Goal: Information Seeking & Learning: Compare options

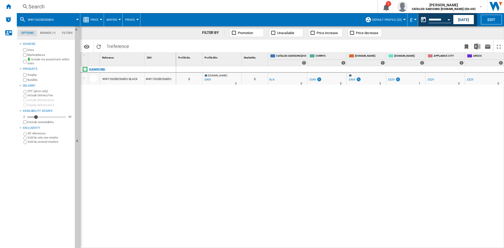
click at [42, 7] on div "Search" at bounding box center [196, 6] width 336 height 7
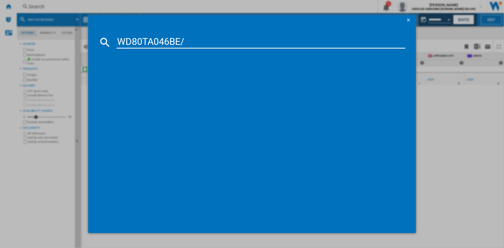
type input "WD80TA046BE"
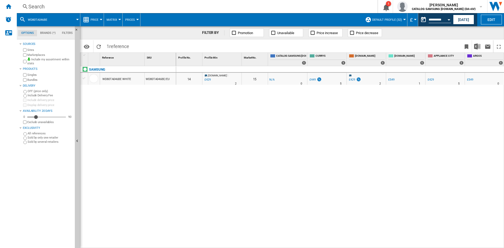
click at [314, 80] on div "£449" at bounding box center [313, 79] width 6 height 3
click at [319, 80] on img at bounding box center [319, 79] width 5 height 4
click at [314, 78] on div "£449" at bounding box center [315, 79] width 13 height 5
click at [313, 79] on div "£449" at bounding box center [313, 79] width 6 height 3
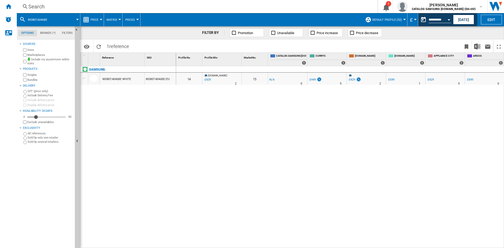
click at [313, 79] on div "£449" at bounding box center [313, 79] width 6 height 3
click at [42, 4] on div "Search" at bounding box center [196, 6] width 336 height 7
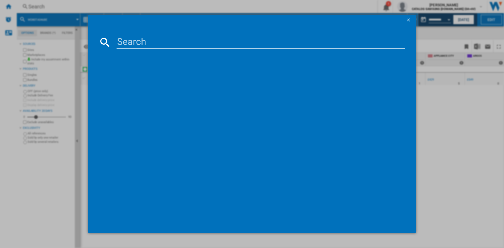
click at [128, 39] on input at bounding box center [261, 42] width 289 height 13
type input "WW80CGC04DAB"
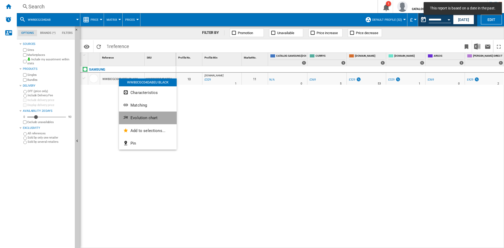
click at [140, 117] on span "Evolution chart" at bounding box center [144, 118] width 27 height 5
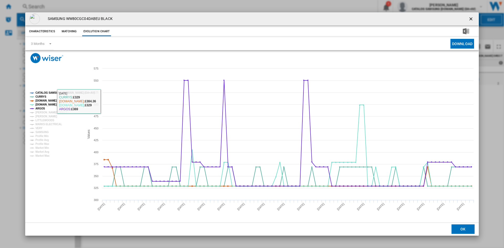
click at [47, 91] on tspan "CATALOG SAMSUNG [DOMAIN_NAME] (DA+AV)" at bounding box center [64, 92] width 59 height 3
click at [43, 112] on tspan "[PERSON_NAME] DIRECT" at bounding box center [51, 112] width 32 height 3
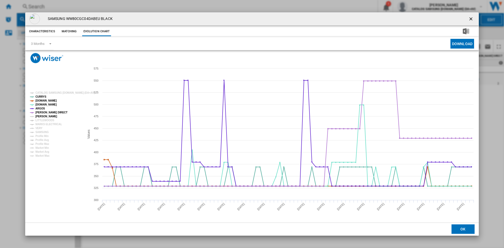
click at [42, 115] on tspan "[PERSON_NAME]" at bounding box center [46, 116] width 22 height 3
click at [43, 125] on tspan "MARKS ELECTRICAL" at bounding box center [48, 124] width 27 height 3
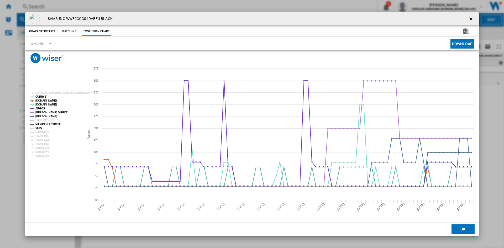
click at [39, 127] on tspan "VERY" at bounding box center [38, 128] width 7 height 3
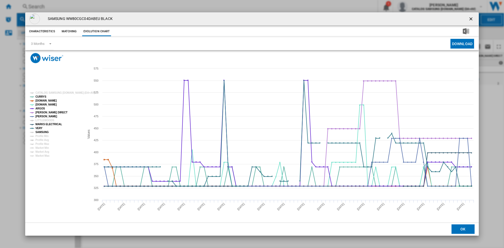
click at [42, 132] on tspan "SAMSUNG" at bounding box center [41, 132] width 13 height 3
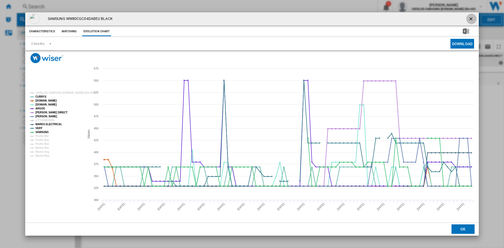
click at [471, 19] on ng-md-icon "getI18NText('BUTTONS.CLOSE_DIALOG')" at bounding box center [472, 19] width 6 height 6
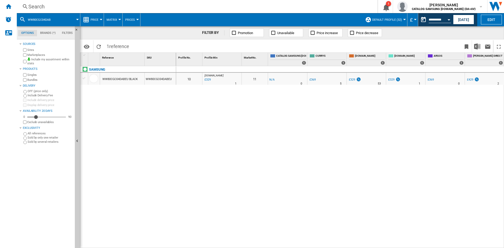
click at [392, 79] on div "£329" at bounding box center [392, 79] width 6 height 3
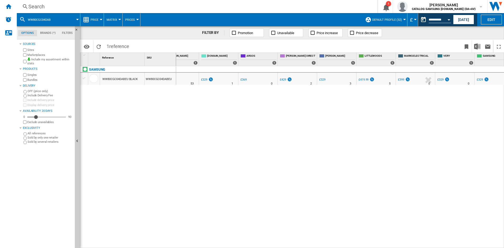
scroll to position [0, 197]
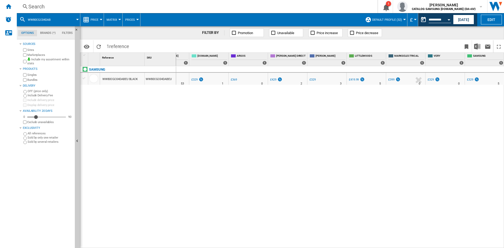
click at [190, 143] on div "0 0 10 [DOMAIN_NAME] : -1.0 % £329 % N/A 1 [DOMAIN_NAME] : 11 -1.0 % -£1 % N/A" at bounding box center [340, 157] width 328 height 182
click at [36, 5] on div "Search" at bounding box center [196, 6] width 336 height 7
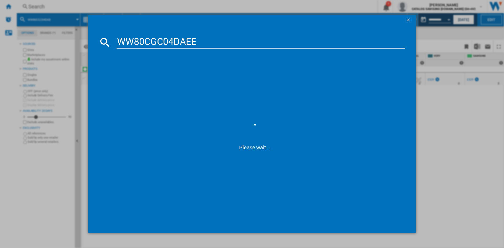
type input "WW80CGC04DAE"
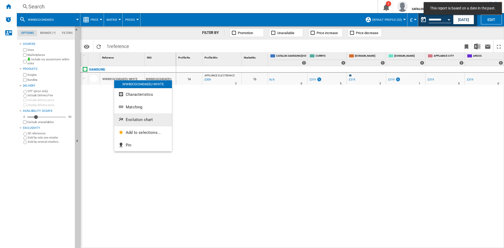
click at [145, 120] on span "Evolution chart" at bounding box center [139, 119] width 27 height 5
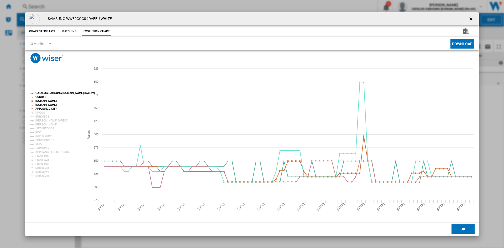
click at [52, 90] on rect "Product popup" at bounding box center [55, 135] width 54 height 90
click at [52, 92] on tspan "CATALOG SAMSUNG [DOMAIN_NAME] (DA+AV)" at bounding box center [64, 93] width 59 height 3
click at [41, 111] on tspan "ARGOS" at bounding box center [40, 112] width 10 height 3
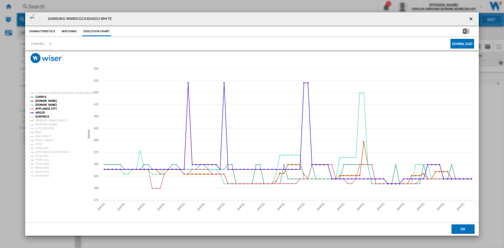
click at [42, 118] on tspan "EURONICS" at bounding box center [42, 116] width 14 height 3
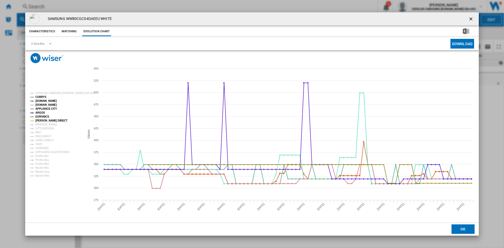
click at [44, 121] on tspan "[PERSON_NAME] DIRECT" at bounding box center [51, 120] width 32 height 3
click at [42, 124] on tspan "[PERSON_NAME]" at bounding box center [46, 124] width 22 height 3
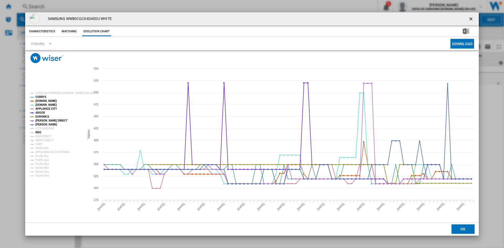
click at [38, 133] on tspan "RDO" at bounding box center [38, 132] width 6 height 3
click at [43, 136] on tspan "RGB DIRECT" at bounding box center [43, 136] width 16 height 3
click at [42, 141] on tspan "SONIC DIRECT" at bounding box center [44, 140] width 18 height 3
click at [42, 144] on tspan "VERY" at bounding box center [38, 144] width 7 height 3
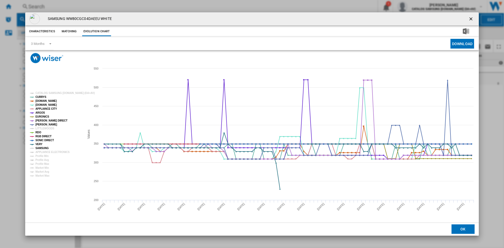
click at [46, 147] on tspan "SAMSUNG" at bounding box center [41, 148] width 13 height 3
click at [53, 152] on tspan "APPLIANCE ELECTRONICS" at bounding box center [52, 152] width 34 height 3
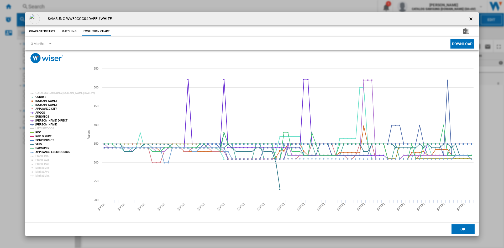
click at [471, 18] on ng-md-icon "getI18NText('BUTTONS.CLOSE_DIALOG')" at bounding box center [472, 19] width 6 height 6
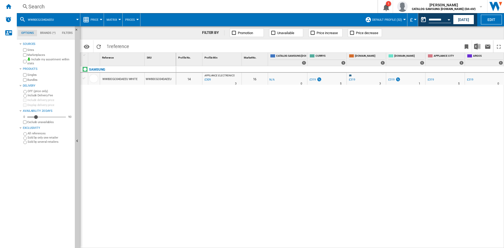
click at [48, 6] on div "Search" at bounding box center [196, 6] width 336 height 7
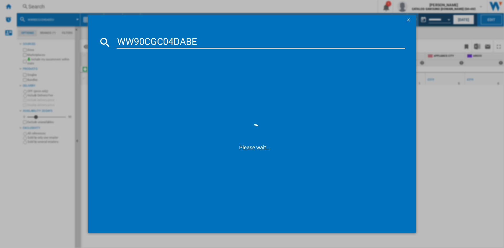
type input "WW90CGC04DAB"
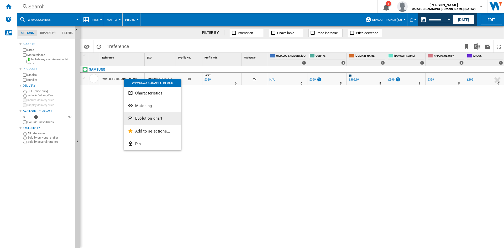
click at [159, 115] on button "Evolution chart" at bounding box center [153, 118] width 58 height 13
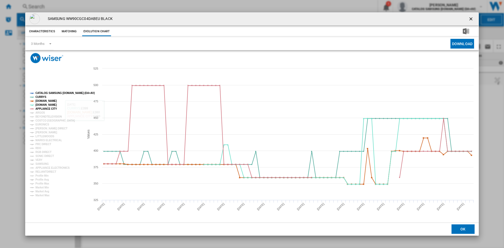
click at [57, 92] on tspan "CATALOG SAMSUNG [DOMAIN_NAME] (DA+AV)" at bounding box center [64, 93] width 59 height 3
click at [39, 113] on tspan "ARGOS" at bounding box center [40, 112] width 10 height 3
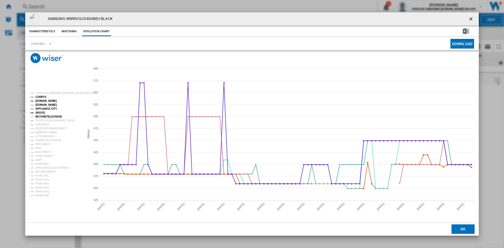
click at [44, 117] on tspan "BEYONDTELEVISION" at bounding box center [48, 116] width 27 height 3
click at [42, 126] on tspan "EURONICS" at bounding box center [42, 124] width 14 height 3
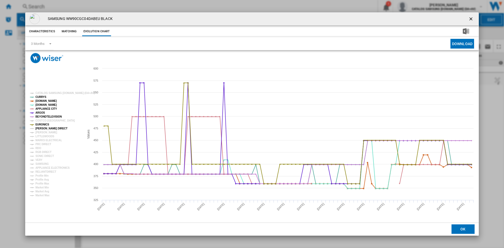
click at [43, 130] on tspan "[PERSON_NAME] DIRECT" at bounding box center [51, 128] width 32 height 3
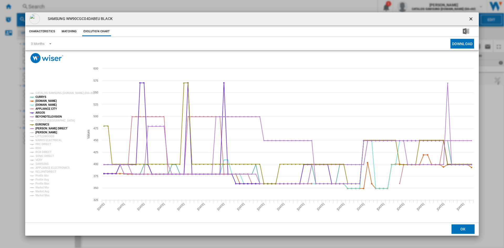
click at [43, 133] on tspan "[PERSON_NAME]" at bounding box center [46, 132] width 22 height 3
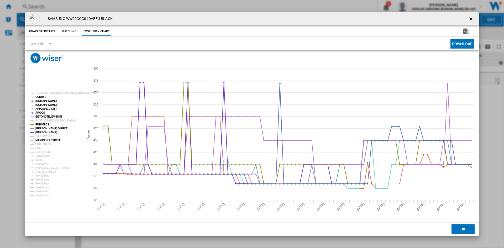
click at [42, 140] on tspan "MARKS ELECTRICAL" at bounding box center [48, 140] width 27 height 3
click at [42, 144] on tspan "PRC DIRECT" at bounding box center [43, 144] width 16 height 3
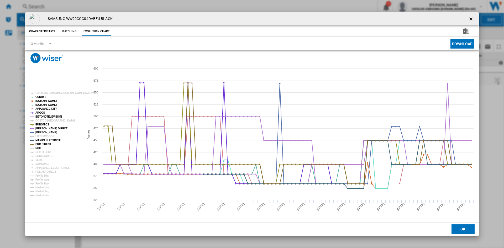
click at [40, 147] on tspan "RDO" at bounding box center [38, 148] width 6 height 3
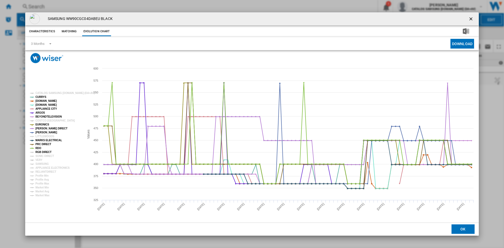
click at [42, 153] on tspan "RGB DIRECT" at bounding box center [43, 152] width 16 height 3
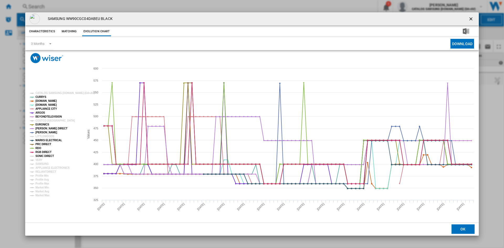
click at [40, 157] on tspan "SONIC DIRECT" at bounding box center [44, 156] width 18 height 3
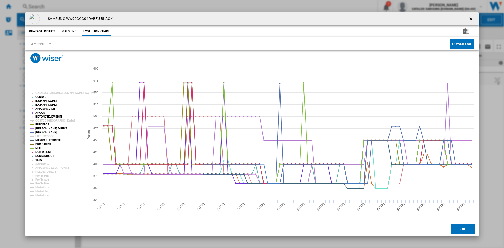
click at [39, 161] on tspan "VERY" at bounding box center [38, 160] width 7 height 3
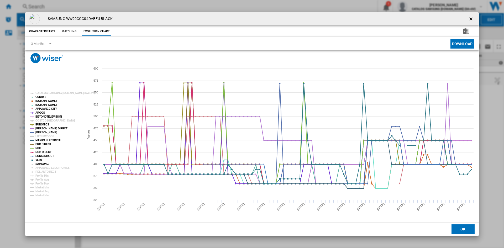
click at [47, 163] on tspan "SAMSUNG" at bounding box center [41, 164] width 13 height 3
click at [50, 167] on tspan "APPLIANCE ELECTRONICS" at bounding box center [52, 168] width 34 height 3
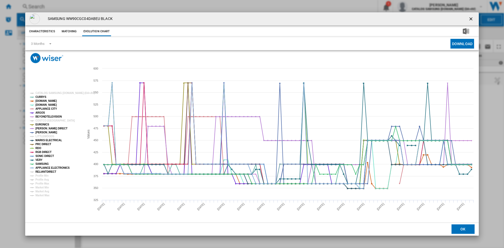
click at [49, 172] on tspan "RELIANTDIRECT" at bounding box center [45, 172] width 21 height 3
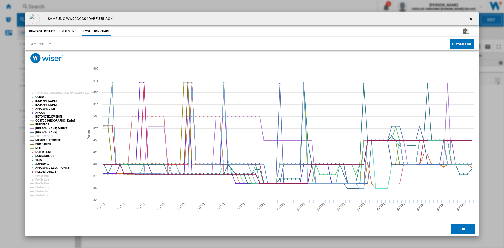
click at [46, 121] on tspan "COSTCO [GEOGRAPHIC_DATA]" at bounding box center [54, 120] width 39 height 3
click at [471, 19] on ng-md-icon "getI18NText('BUTTONS.CLOSE_DIALOG')" at bounding box center [472, 19] width 6 height 6
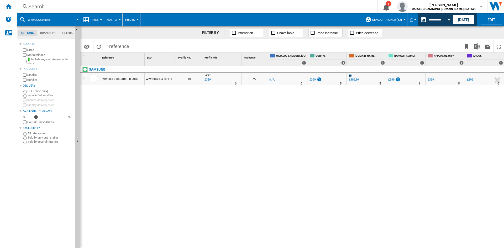
click at [44, 5] on div "Search" at bounding box center [196, 6] width 336 height 7
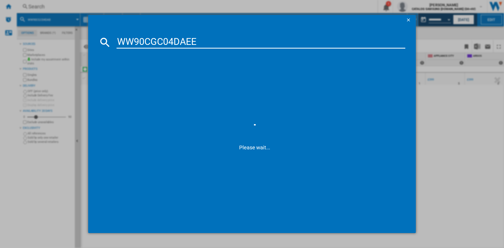
type input "WW90CGC04DAE"
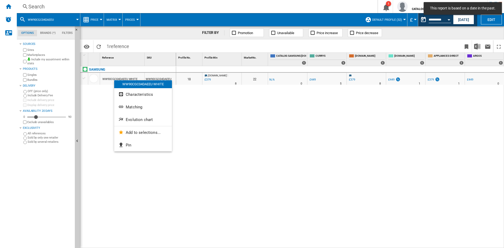
click at [145, 118] on span "Evolution chart" at bounding box center [139, 119] width 27 height 5
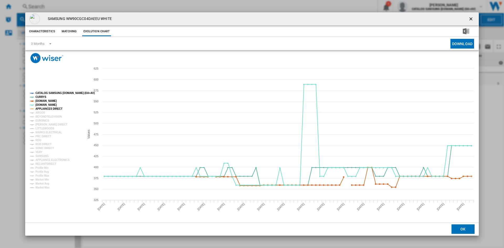
click at [48, 92] on tspan "CATALOG SAMSUNG [DOMAIN_NAME] (DA+AV)" at bounding box center [64, 93] width 59 height 3
click at [41, 113] on tspan "ARGOS" at bounding box center [40, 112] width 10 height 3
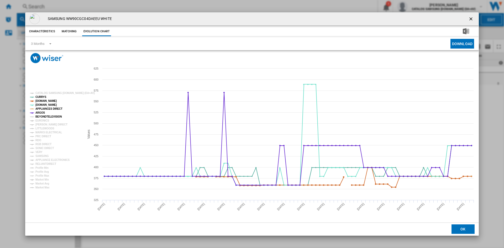
click at [45, 117] on tspan "BEYONDTELEVISION" at bounding box center [48, 116] width 27 height 3
click at [43, 120] on tspan "EURONICS" at bounding box center [42, 120] width 14 height 3
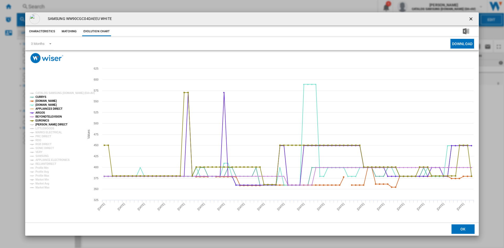
click at [45, 125] on tspan "[PERSON_NAME] DIRECT" at bounding box center [51, 124] width 32 height 3
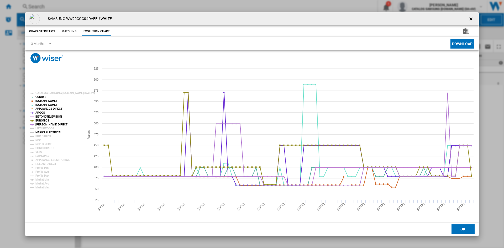
click at [42, 133] on tspan "MARKS ELECTRICAL" at bounding box center [48, 132] width 27 height 3
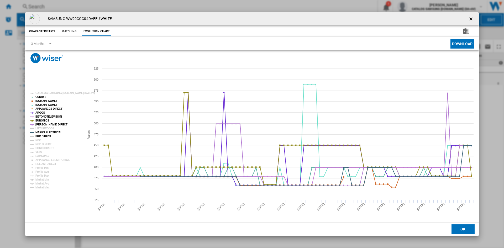
click at [40, 136] on tspan "PRC DIRECT" at bounding box center [43, 136] width 16 height 3
click at [35, 140] on tspan "RDO" at bounding box center [38, 140] width 6 height 3
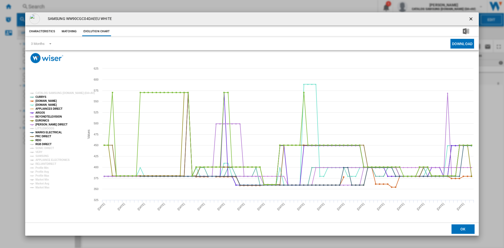
click at [42, 145] on tspan "RGB DIRECT" at bounding box center [43, 144] width 16 height 3
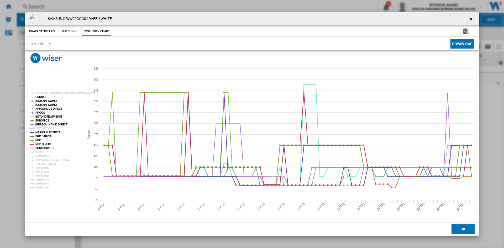
drag, startPoint x: 42, startPoint y: 149, endPoint x: 41, endPoint y: 152, distance: 2.8
click at [42, 150] on tspan "SONIC DIRECT" at bounding box center [44, 148] width 18 height 3
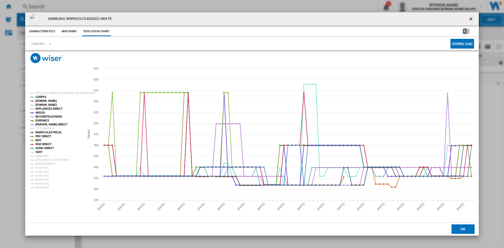
click at [40, 154] on tspan "VERY" at bounding box center [38, 152] width 7 height 3
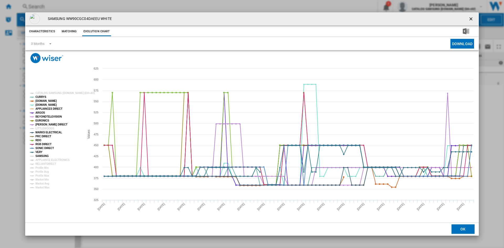
click at [48, 158] on tspan "SAMSUNG" at bounding box center [41, 156] width 13 height 3
drag, startPoint x: 48, startPoint y: 161, endPoint x: 44, endPoint y: 164, distance: 4.8
click at [48, 161] on tspan "APPLIANCE ELECTRONICS" at bounding box center [52, 160] width 34 height 3
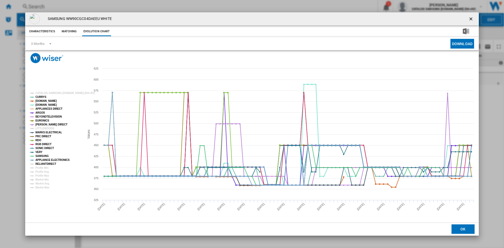
click at [44, 164] on tspan "RELIANTDIRECT" at bounding box center [45, 164] width 21 height 3
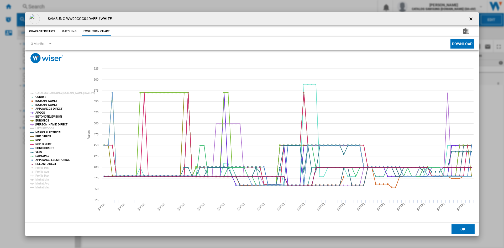
click at [474, 17] on ng-md-icon "getI18NText('BUTTONS.CLOSE_DIALOG')" at bounding box center [472, 19] width 6 height 6
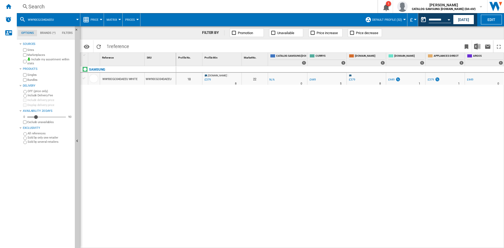
click at [58, 7] on div "Search" at bounding box center [196, 6] width 336 height 7
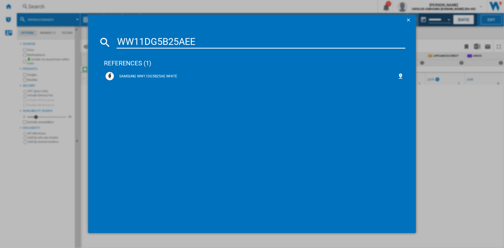
type input "WW11DG5B25AE"
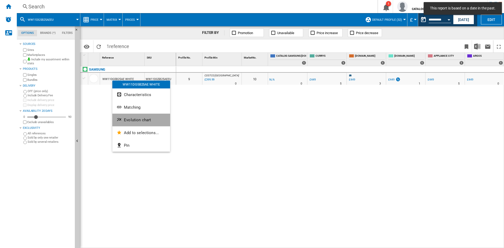
click at [135, 119] on span "Evolution chart" at bounding box center [137, 120] width 27 height 5
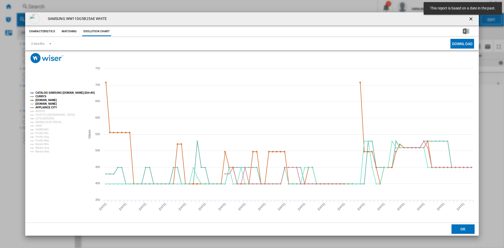
click at [51, 91] on tspan "CATALOG SAMSUNG [DOMAIN_NAME] (DA+AV)" at bounding box center [64, 92] width 59 height 3
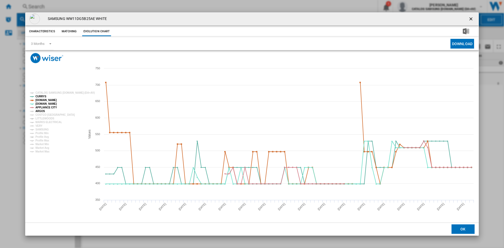
click at [39, 111] on tspan "ARGOS" at bounding box center [40, 111] width 10 height 3
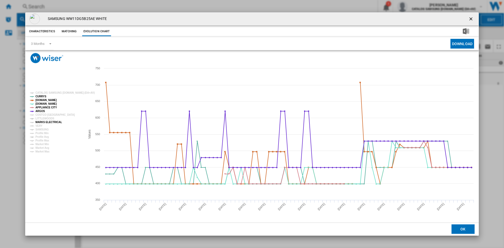
click at [44, 123] on tspan "MARKS ELECTRICAL" at bounding box center [48, 122] width 27 height 3
click at [38, 124] on tspan "MARKS ELECTRICAL" at bounding box center [48, 122] width 27 height 3
click at [42, 128] on tspan "SAMSUNG" at bounding box center [41, 129] width 13 height 3
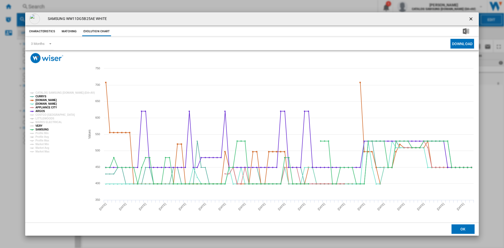
click at [38, 126] on tspan "VERY" at bounding box center [38, 126] width 7 height 3
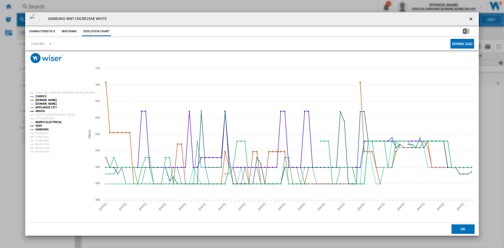
click at [45, 122] on tspan "MARKS ELECTRICAL" at bounding box center [48, 122] width 27 height 3
click at [469, 18] on ng-md-icon "getI18NText('BUTTONS.CLOSE_DIALOG')" at bounding box center [472, 19] width 6 height 6
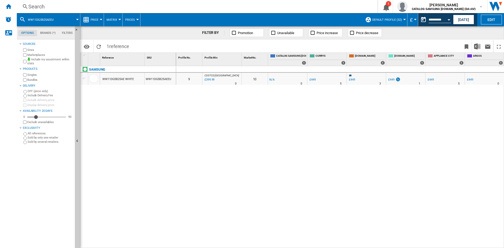
click at [64, 8] on div "Search" at bounding box center [196, 6] width 336 height 7
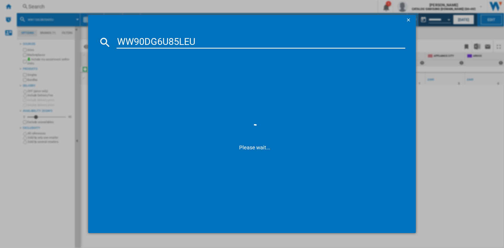
type input "WW90DG6U85LE"
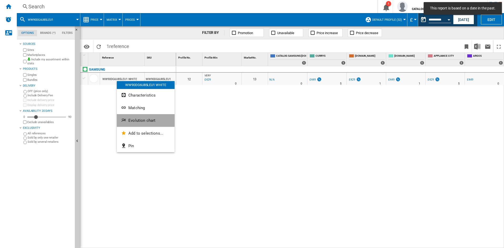
click at [140, 120] on span "Evolution chart" at bounding box center [141, 120] width 27 height 5
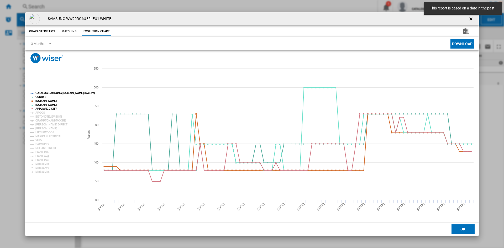
click at [53, 93] on tspan "CATALOG SAMSUNG [DOMAIN_NAME] (DA+AV)" at bounding box center [64, 93] width 59 height 3
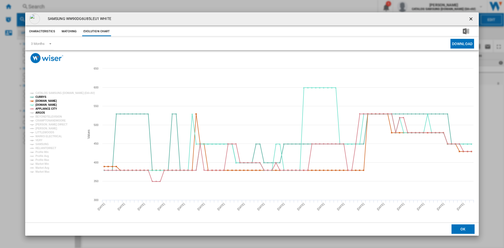
click at [39, 113] on tspan "ARGOS" at bounding box center [40, 112] width 10 height 3
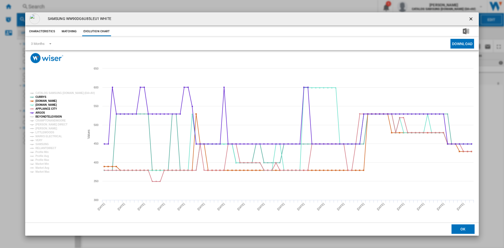
click at [44, 116] on tspan "BEYONDTELEVISION" at bounding box center [48, 116] width 27 height 3
click at [44, 122] on tspan "CRAMPTONANDMOORE" at bounding box center [50, 120] width 30 height 3
click at [44, 123] on tspan "[PERSON_NAME] DIRECT" at bounding box center [51, 124] width 32 height 3
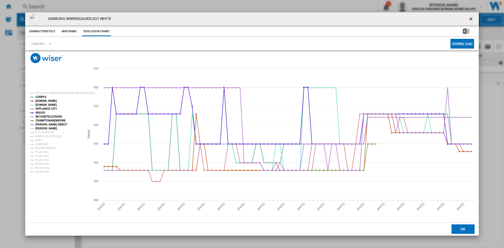
click at [40, 130] on tspan "[PERSON_NAME]" at bounding box center [46, 128] width 22 height 3
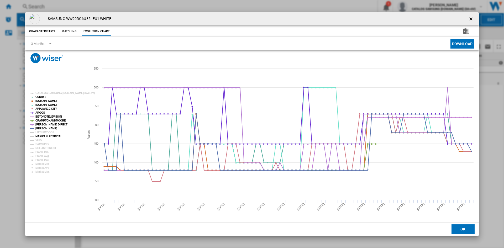
click at [39, 138] on tspan "MARKS ELECTRICAL" at bounding box center [48, 136] width 27 height 3
drag, startPoint x: 39, startPoint y: 140, endPoint x: 41, endPoint y: 144, distance: 4.2
click at [39, 140] on tspan "VERY" at bounding box center [38, 140] width 7 height 3
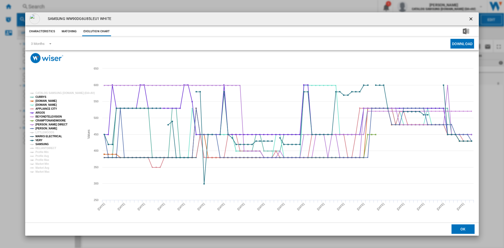
drag, startPoint x: 41, startPoint y: 144, endPoint x: 43, endPoint y: 146, distance: 2.8
click at [41, 144] on tspan "SAMSUNG" at bounding box center [41, 144] width 13 height 3
click at [43, 147] on tspan "RELIANTDIRECT" at bounding box center [45, 148] width 21 height 3
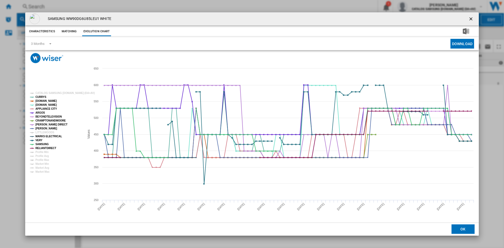
click at [472, 18] on ng-md-icon "getI18NText('BUTTONS.CLOSE_DIALOG')" at bounding box center [472, 19] width 6 height 6
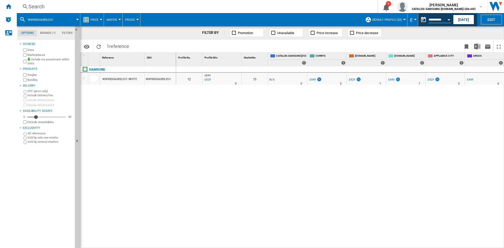
click at [59, 7] on div "Search" at bounding box center [196, 6] width 336 height 7
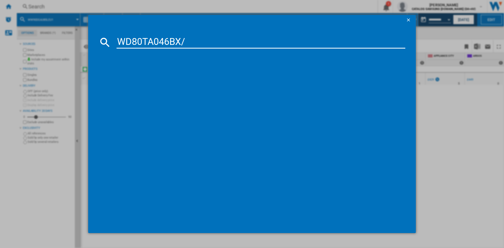
type input "WD80TA046BX"
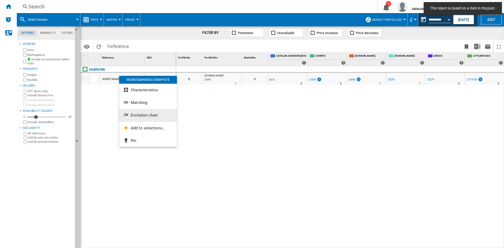
click at [143, 112] on button "Evolution chart" at bounding box center [148, 115] width 58 height 13
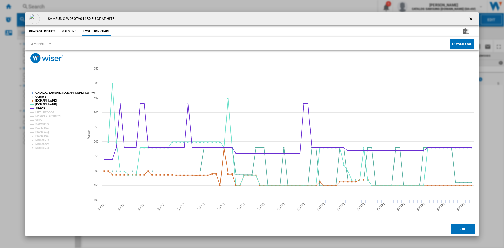
click at [59, 92] on tspan "CATALOG SAMSUNG [DOMAIN_NAME] (DA+AV)" at bounding box center [64, 92] width 59 height 3
click at [42, 117] on tspan "MARKS ELECTRICAL" at bounding box center [48, 116] width 27 height 3
click at [40, 119] on tspan "VERY" at bounding box center [38, 120] width 7 height 3
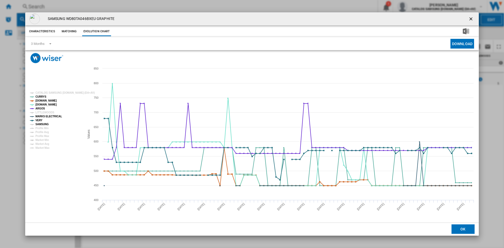
click at [43, 123] on tspan "SAMSUNG" at bounding box center [41, 124] width 13 height 3
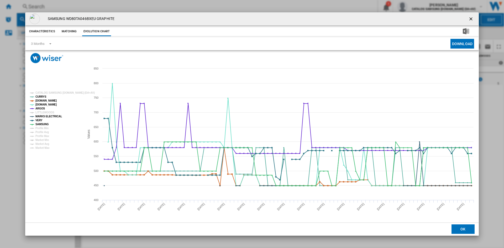
click at [469, 19] on ng-md-icon "getI18NText('BUTTONS.CLOSE_DIALOG')" at bounding box center [472, 19] width 6 height 6
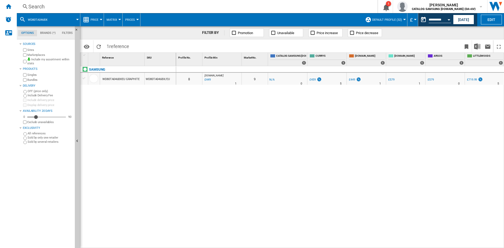
click at [44, 9] on div "Search" at bounding box center [196, 6] width 336 height 7
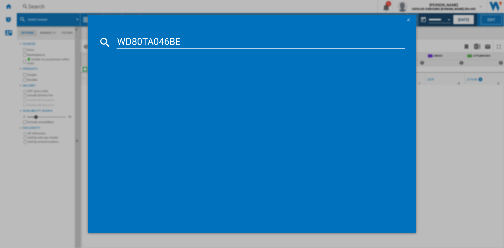
type input "WD80TA046BE"
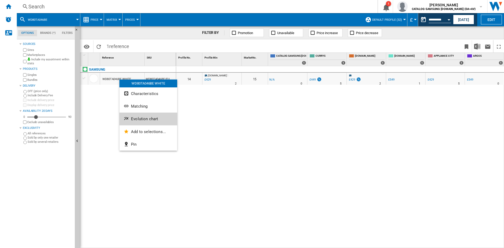
click at [142, 118] on span "Evolution chart" at bounding box center [144, 119] width 27 height 5
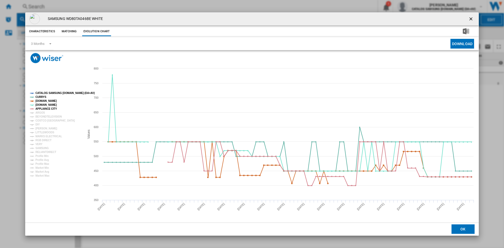
click at [50, 93] on tspan "CATALOG SAMSUNG [DOMAIN_NAME] (DA+AV)" at bounding box center [64, 93] width 59 height 3
click at [42, 114] on tspan "ARGOS" at bounding box center [40, 112] width 10 height 3
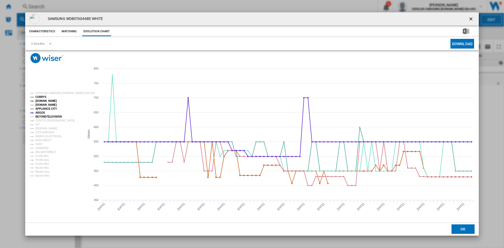
click at [41, 116] on tspan "BEYONDTELEVISION" at bounding box center [48, 116] width 27 height 3
click at [40, 128] on tspan "[PERSON_NAME]" at bounding box center [46, 128] width 22 height 3
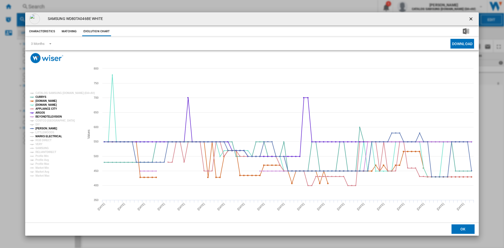
click at [42, 136] on tspan "MARKS ELECTRICAL" at bounding box center [48, 136] width 27 height 3
click at [39, 140] on tspan "RGB DIRECT" at bounding box center [43, 140] width 16 height 3
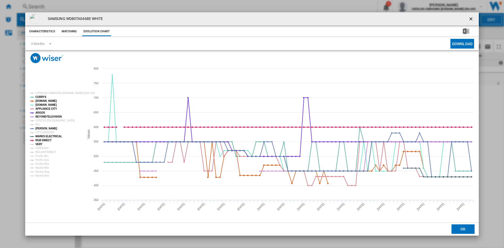
click at [39, 144] on tspan "VERY" at bounding box center [38, 144] width 7 height 3
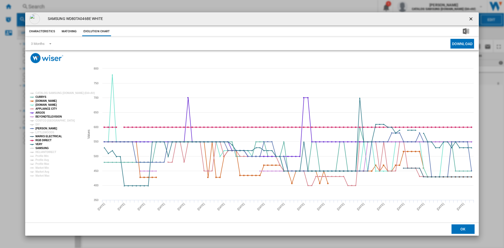
click at [41, 147] on tspan "SAMSUNG" at bounding box center [41, 148] width 13 height 3
click at [44, 152] on tspan "RELIANTDIRECT" at bounding box center [45, 152] width 21 height 3
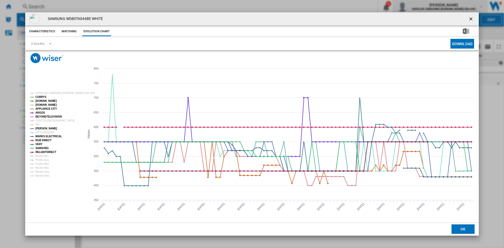
drag, startPoint x: 469, startPoint y: 21, endPoint x: 409, endPoint y: 2, distance: 63.0
click at [469, 21] on ng-md-icon "getI18NText('BUTTONS.CLOSE_DIALOG')" at bounding box center [472, 19] width 6 height 6
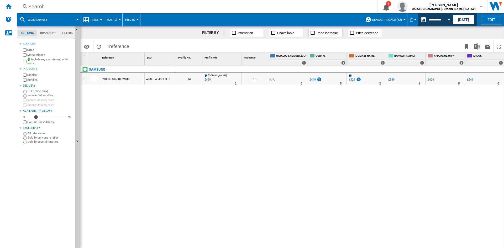
click at [46, 8] on div "Search" at bounding box center [196, 6] width 336 height 7
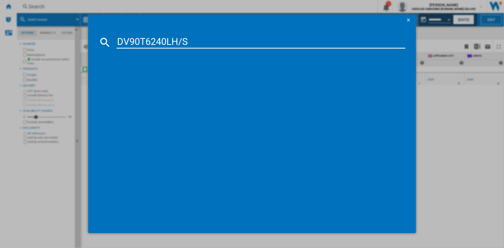
type input "DV90T6240LH/"
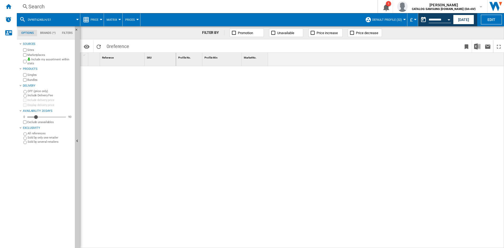
click at [54, 6] on div "Search" at bounding box center [196, 6] width 336 height 7
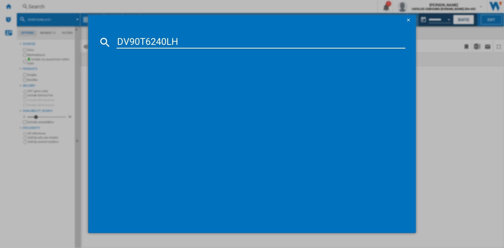
type input "DV90T6240LH"
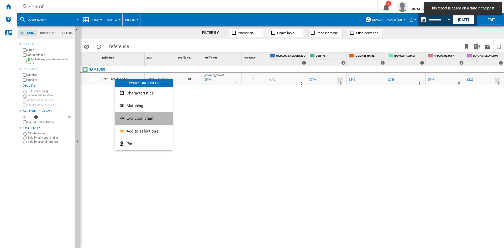
click at [137, 113] on button "Evolution chart" at bounding box center [144, 118] width 58 height 13
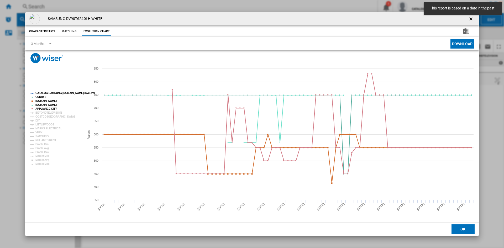
click at [52, 93] on tspan "CATALOG SAMSUNG [DOMAIN_NAME] (DA+AV)" at bounding box center [64, 93] width 59 height 3
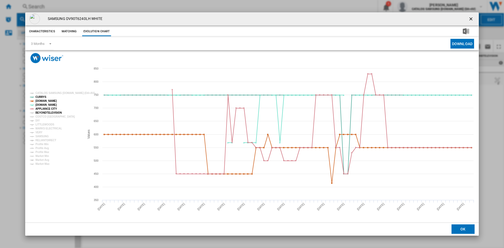
click at [43, 113] on tspan "BEYONDTELEVISION" at bounding box center [48, 112] width 27 height 3
click at [40, 128] on tspan "MARKS ELECTRICAL" at bounding box center [48, 128] width 27 height 3
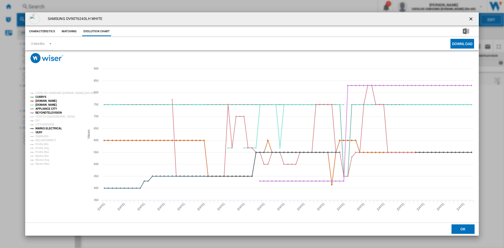
click at [39, 133] on tspan "VERY" at bounding box center [38, 132] width 7 height 3
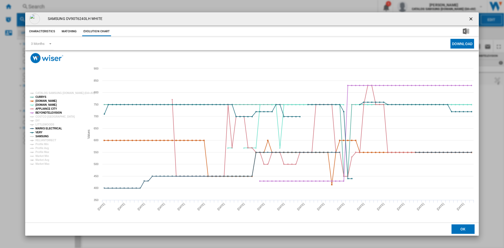
drag, startPoint x: 41, startPoint y: 137, endPoint x: 41, endPoint y: 140, distance: 3.4
click at [41, 137] on tspan "SAMSUNG" at bounding box center [41, 136] width 13 height 3
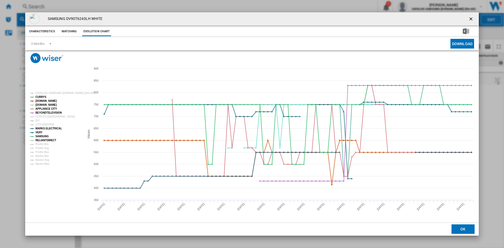
click at [43, 140] on tspan "RELIANTDIRECT" at bounding box center [45, 140] width 21 height 3
drag, startPoint x: 469, startPoint y: 17, endPoint x: 438, endPoint y: 14, distance: 30.9
click at [469, 17] on ng-md-icon "getI18NText('BUTTONS.CLOSE_DIALOG')" at bounding box center [472, 19] width 6 height 6
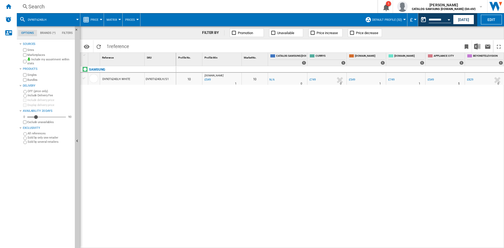
click at [44, 7] on div "Search" at bounding box center [196, 6] width 336 height 7
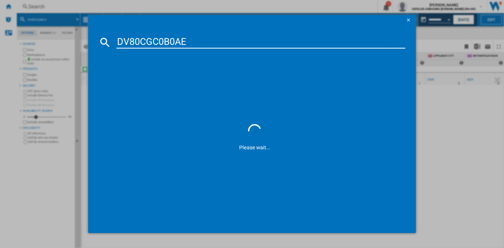
type input "DV80CGC0B0AE"
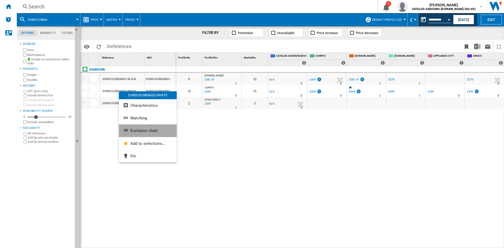
click at [148, 130] on span "Evolution chart" at bounding box center [144, 130] width 27 height 5
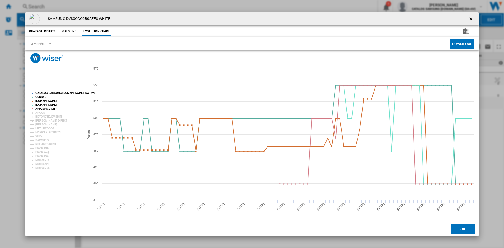
click at [53, 94] on tspan "CATALOG SAMSUNG [DOMAIN_NAME] (DA+AV)" at bounding box center [64, 93] width 59 height 3
drag, startPoint x: 0, startPoint y: 0, endPoint x: 40, endPoint y: 112, distance: 118.7
click at [39, 112] on tspan "ARGOS" at bounding box center [40, 112] width 10 height 3
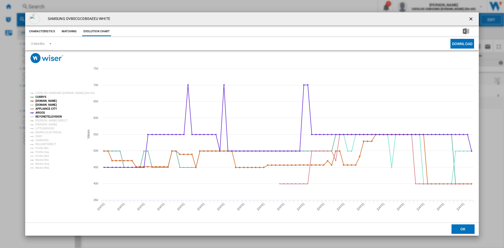
click at [43, 115] on tspan "BEYONDTELEVISION" at bounding box center [48, 116] width 27 height 3
click at [44, 120] on tspan "[PERSON_NAME] DIRECT" at bounding box center [51, 120] width 32 height 3
click at [44, 123] on tspan "[PERSON_NAME]" at bounding box center [46, 124] width 22 height 3
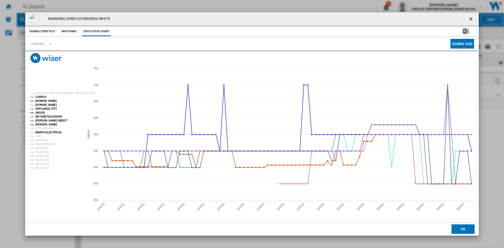
click at [44, 131] on tspan "MARKS ELECTRICAL" at bounding box center [48, 132] width 27 height 3
click at [39, 136] on tspan "VERY" at bounding box center [38, 136] width 7 height 3
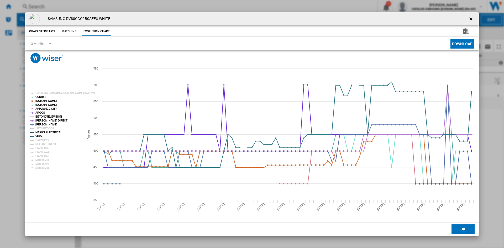
click at [43, 138] on g "CATALOG SAMSUNG UK.IE (DA+AV) CURRYS AMAZON.CO.UK AO.COM APPLIANCE CITY ARGOS B…" at bounding box center [61, 131] width 67 height 82
click at [43, 143] on tspan "RELIANTDIRECT" at bounding box center [45, 144] width 21 height 3
click at [43, 141] on tspan "SAMSUNG" at bounding box center [41, 140] width 13 height 3
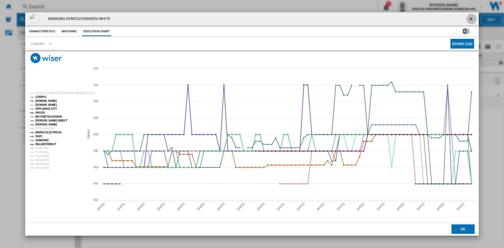
click at [473, 20] on ng-md-icon "getI18NText('BUTTONS.CLOSE_DIALOG')" at bounding box center [472, 19] width 6 height 6
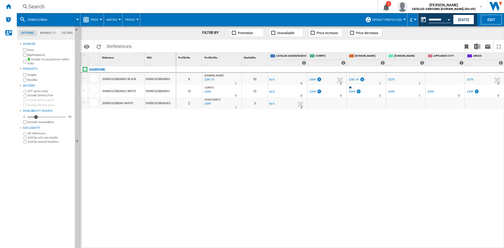
click at [46, 6] on div "Search" at bounding box center [196, 6] width 336 height 7
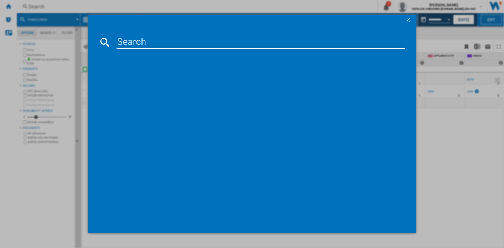
type input "DV90CGC0A0ABEU"
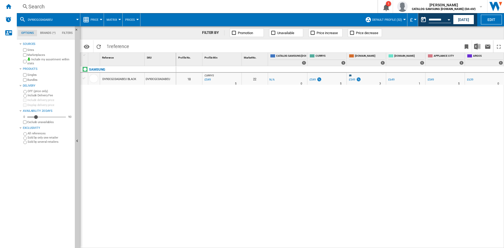
click at [42, 7] on div "Search" at bounding box center [196, 6] width 336 height 7
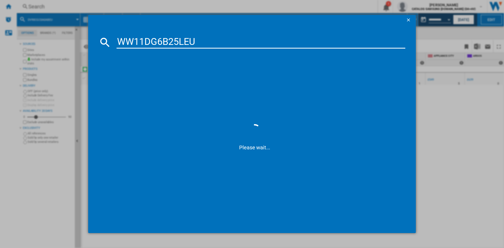
type input "WW11DG6B25LE"
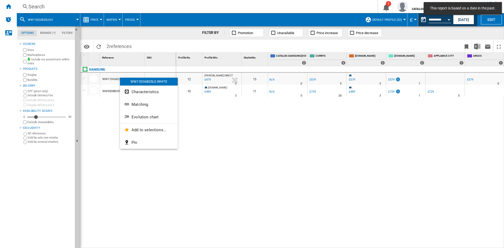
click at [145, 118] on span "Evolution chart" at bounding box center [145, 117] width 27 height 5
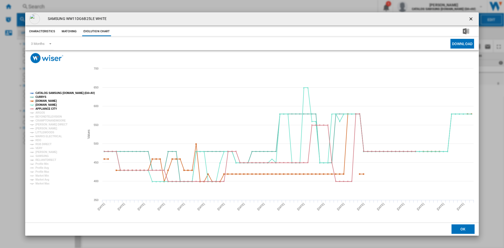
click at [50, 92] on tspan "CATALOG SAMSUNG [DOMAIN_NAME] (DA+AV)" at bounding box center [64, 93] width 59 height 3
click at [39, 112] on tspan "ARGOS" at bounding box center [40, 112] width 10 height 3
drag, startPoint x: 43, startPoint y: 116, endPoint x: 47, endPoint y: 121, distance: 6.0
click at [43, 117] on tspan "BEYONDTELEVISION" at bounding box center [48, 116] width 27 height 3
click at [47, 121] on tspan "CRAMPTONANDMOORE" at bounding box center [50, 120] width 30 height 3
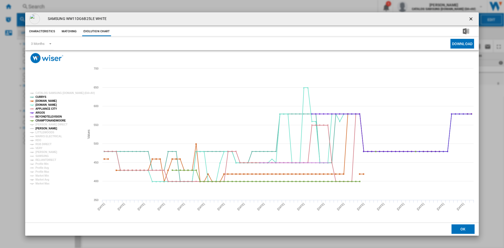
click at [44, 127] on tspan "[PERSON_NAME]" at bounding box center [46, 128] width 22 height 3
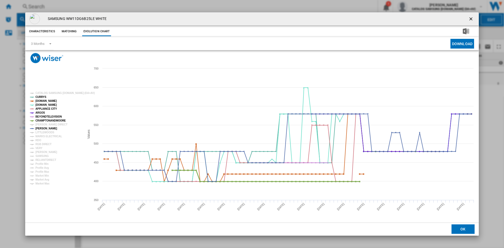
click at [43, 122] on tspan "CRAMPTONANDMOORE" at bounding box center [50, 120] width 30 height 3
click at [47, 120] on tspan "CRAMPTONANDMOORE" at bounding box center [50, 120] width 30 height 3
click at [44, 125] on tspan "[PERSON_NAME] DIRECT" at bounding box center [51, 124] width 32 height 3
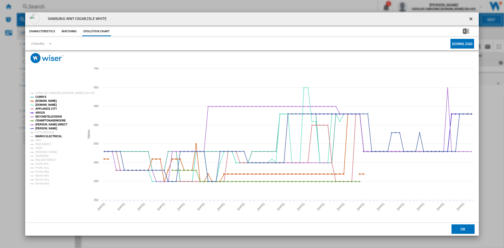
click at [43, 137] on tspan "MARKS ELECTRICAL" at bounding box center [48, 136] width 27 height 3
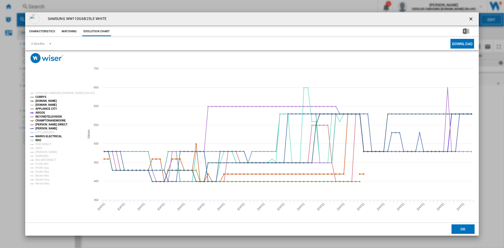
click at [40, 140] on tspan "RDO" at bounding box center [38, 140] width 6 height 3
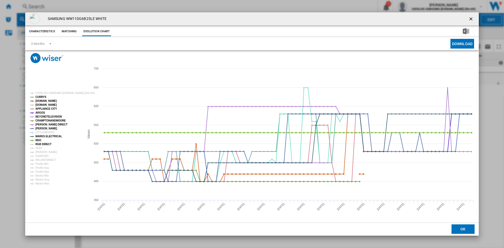
click at [44, 145] on tspan "RGB DIRECT" at bounding box center [43, 144] width 16 height 3
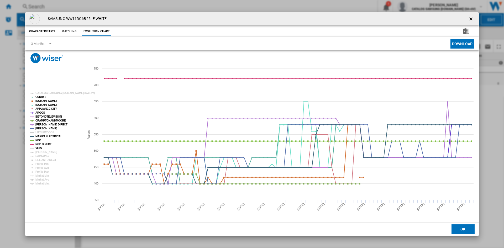
click at [42, 149] on tspan "VERY" at bounding box center [38, 148] width 7 height 3
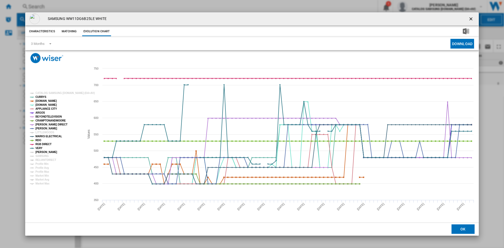
click at [47, 153] on tspan "PETER TYSON" at bounding box center [46, 152] width 22 height 3
click at [43, 156] on tspan "SAMSUNG" at bounding box center [41, 156] width 13 height 3
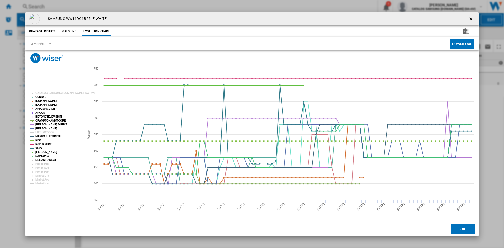
click at [45, 159] on tspan "RELIANTDIRECT" at bounding box center [45, 160] width 21 height 3
click at [471, 19] on ng-md-icon "getI18NText('BUTTONS.CLOSE_DIALOG')" at bounding box center [472, 19] width 6 height 6
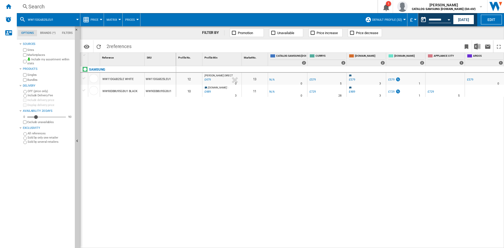
click at [40, 6] on div "Search" at bounding box center [196, 6] width 336 height 7
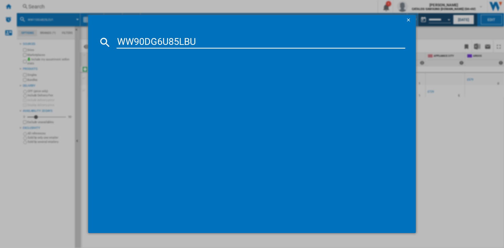
type input "WW90DG6U85LB"
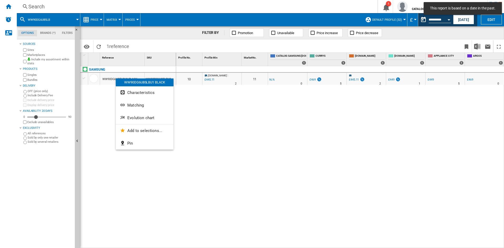
click at [144, 117] on span "Evolution chart" at bounding box center [140, 118] width 27 height 5
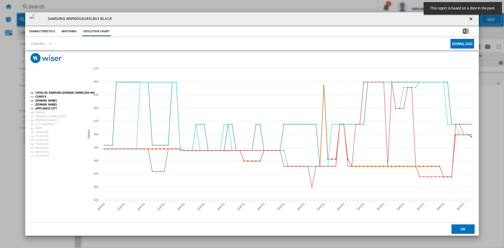
click at [47, 92] on tspan "CATALOG SAMSUNG [DOMAIN_NAME] (DA+AV)" at bounding box center [64, 92] width 59 height 3
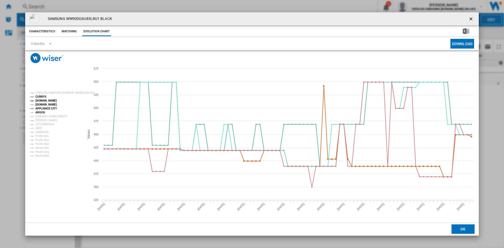
click at [42, 112] on tspan "ARGOS" at bounding box center [40, 112] width 10 height 3
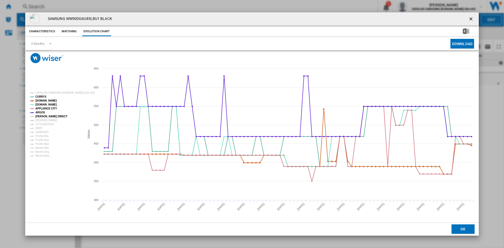
click at [46, 117] on tspan "[PERSON_NAME] DIRECT" at bounding box center [51, 116] width 32 height 3
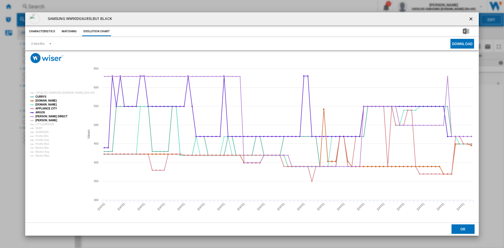
click at [43, 120] on tspan "[PERSON_NAME]" at bounding box center [46, 120] width 22 height 3
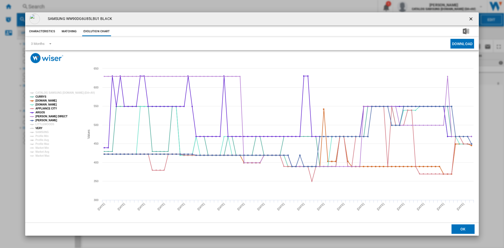
click at [39, 127] on tspan "VERY" at bounding box center [38, 128] width 7 height 3
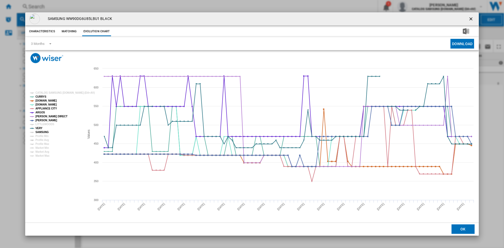
click at [48, 131] on tspan "SAMSUNG" at bounding box center [41, 132] width 13 height 3
